Goal: Task Accomplishment & Management: Manage account settings

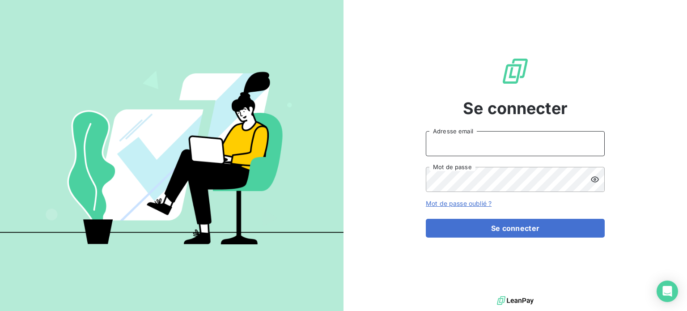
click at [506, 138] on input "Adresse email" at bounding box center [515, 143] width 179 height 25
type input "[EMAIL_ADDRESS][DOMAIN_NAME]"
click at [466, 139] on input "Adresse email" at bounding box center [515, 143] width 179 height 25
type input "[PERSON_NAME][EMAIL_ADDRESS][DOMAIN_NAME]"
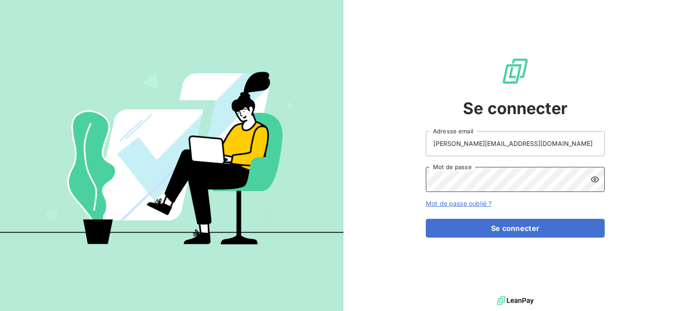
click at [426, 219] on button "Se connecter" at bounding box center [515, 228] width 179 height 19
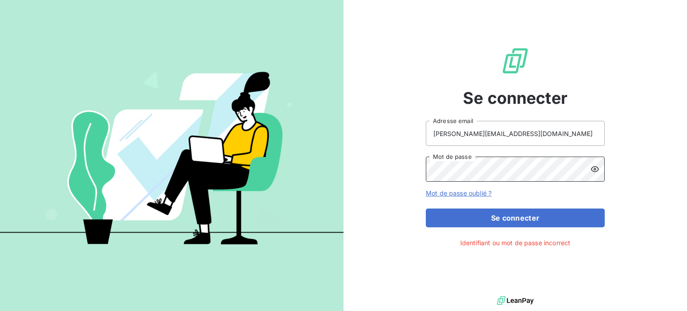
click at [426, 208] on button "Se connecter" at bounding box center [515, 217] width 179 height 19
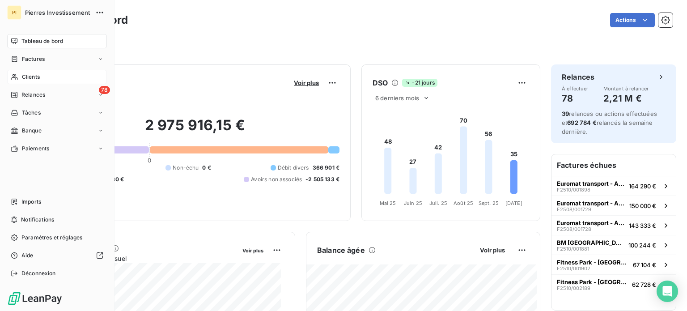
click at [43, 79] on div "Clients" at bounding box center [57, 77] width 100 height 14
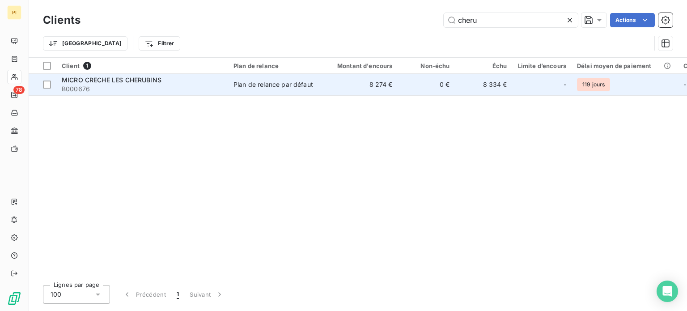
type input "cheru"
click at [191, 87] on span "B000676" at bounding box center [142, 89] width 161 height 9
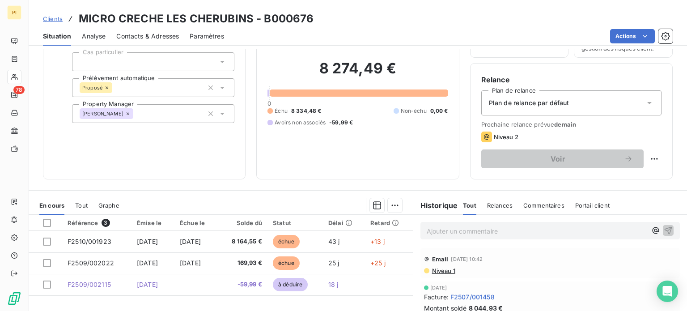
scroll to position [45, 0]
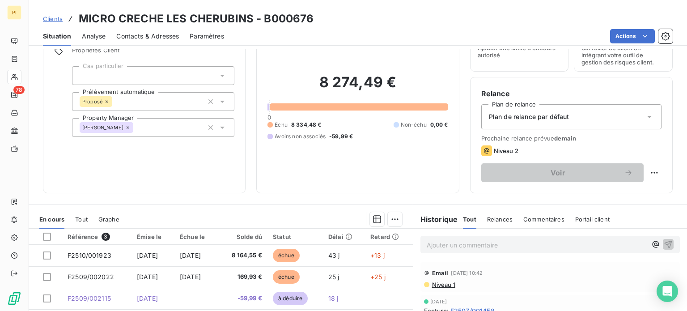
click at [531, 117] on span "Plan de relance par défaut" at bounding box center [529, 116] width 81 height 9
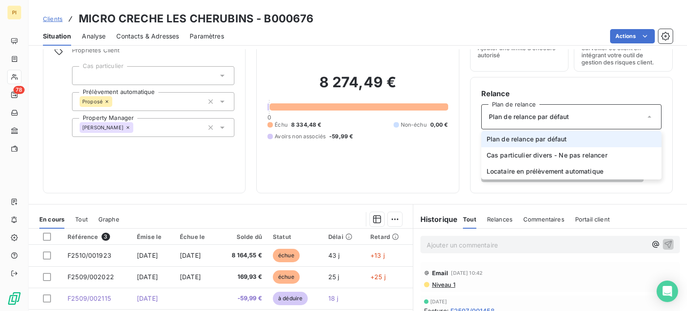
click at [374, 153] on div "8 274,49 € 0 Échu 8 334,48 € Non-échu 0,00 € Avoirs non associés -59,99 €" at bounding box center [358, 107] width 180 height 150
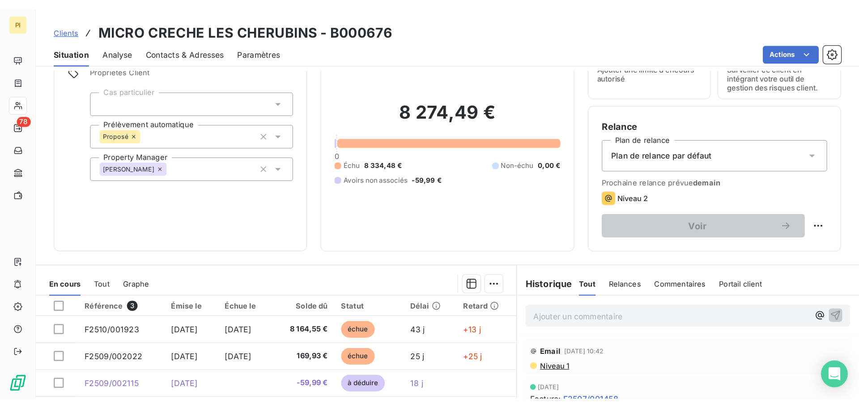
scroll to position [0, 0]
